Goal: Transaction & Acquisition: Purchase product/service

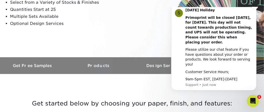
scroll to position [100, 0]
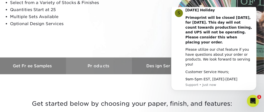
click at [103, 65] on h3 "Products" at bounding box center [99, 65] width 66 height 5
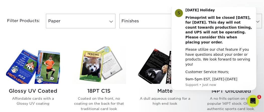
scroll to position [224, 0]
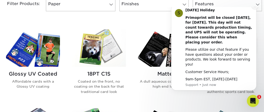
click at [253, 8] on icon "Dismiss notification" at bounding box center [254, 6] width 3 height 3
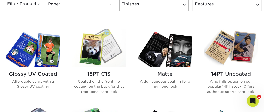
scroll to position [249, 0]
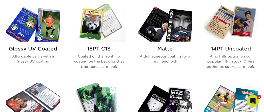
click at [228, 35] on img at bounding box center [231, 22] width 54 height 37
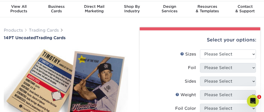
scroll to position [25, 0]
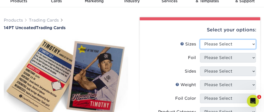
click at [216, 43] on select "Please Select 2.5" x 3.5"" at bounding box center [228, 44] width 56 height 10
select select "2.50x3.50"
click at [200, 39] on select "Please Select 2.5" x 3.5"" at bounding box center [228, 44] width 56 height 10
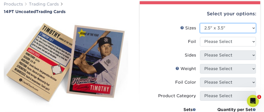
scroll to position [50, 0]
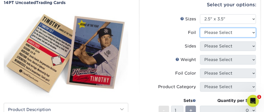
click at [221, 32] on select "Please Select Yes No" at bounding box center [228, 33] width 56 height 10
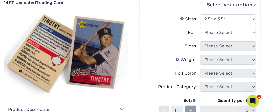
click at [176, 31] on label "Foil" at bounding box center [172, 33] width 56 height 10
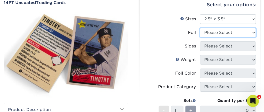
click at [219, 34] on select "Please Select Yes No" at bounding box center [228, 33] width 56 height 10
select select "0"
click at [200, 28] on select "Please Select Yes No" at bounding box center [228, 33] width 56 height 10
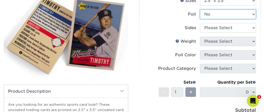
scroll to position [75, 0]
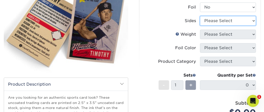
click at [241, 21] on select "Please Select Print Both Sides Print Front Only" at bounding box center [228, 21] width 56 height 10
select select "13abbda7-1d64-4f25-8bb2-c179b224825d"
click at [200, 16] on select "Please Select Print Both Sides Print Front Only" at bounding box center [228, 21] width 56 height 10
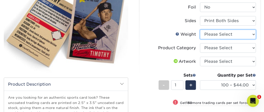
click at [223, 34] on select "Please Select 14PT Uncoated" at bounding box center [228, 35] width 56 height 10
select select "14PT Uncoated"
click at [200, 30] on select "Please Select 14PT Uncoated" at bounding box center [228, 35] width 56 height 10
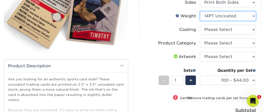
scroll to position [100, 0]
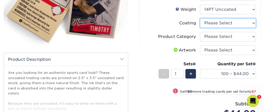
click at [216, 24] on select at bounding box center [228, 23] width 56 height 10
click at [219, 41] on li "Product Category Please Select Trading Cards" at bounding box center [200, 39] width 112 height 14
click at [219, 24] on select at bounding box center [228, 23] width 56 height 10
select select "3e7618de-abca-4bda-9f97-8b9129e913d8"
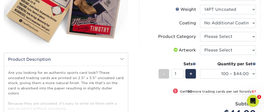
click at [200, 18] on select at bounding box center [228, 23] width 56 height 10
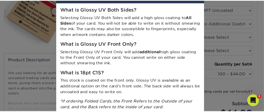
scroll to position [0, 0]
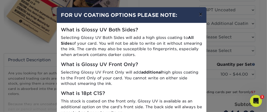
click at [199, 14] on button "×" at bounding box center [201, 14] width 12 height 14
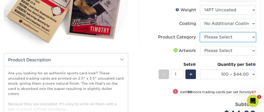
click at [209, 37] on select "Please Select Trading Cards" at bounding box center [228, 37] width 56 height 10
select select "c2f9bce9-36c2-409d-b101-c29d9d031e18"
click at [200, 32] on select "Please Select Trading Cards" at bounding box center [228, 37] width 56 height 10
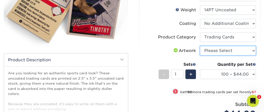
click at [211, 50] on select "Please Select I will upload files I need a design - $100" at bounding box center [228, 51] width 56 height 10
click at [128, 33] on div "Products Trading Cards 14PT Uncoated Trading Cards show more /" at bounding box center [66, 58] width 132 height 231
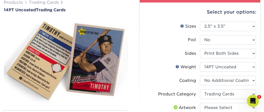
scroll to position [49, 0]
